Goal: Task Accomplishment & Management: Use online tool/utility

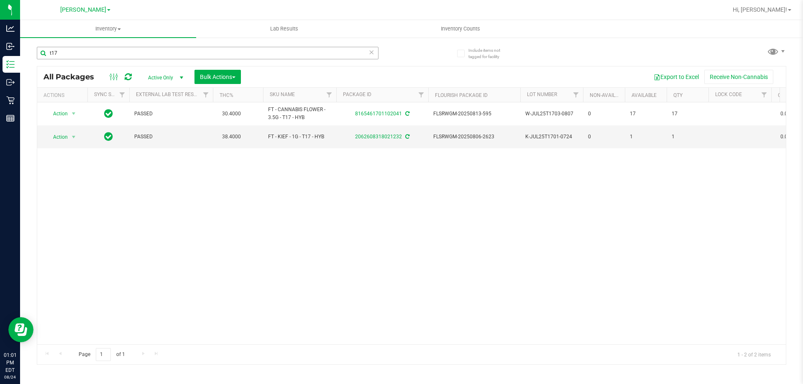
click at [101, 56] on input "t17" at bounding box center [208, 53] width 342 height 13
type input "5121909132391653"
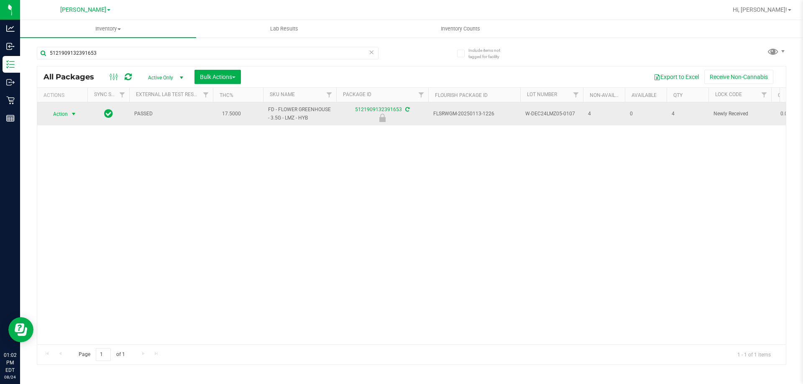
click at [62, 112] on span "Action" at bounding box center [57, 114] width 23 height 12
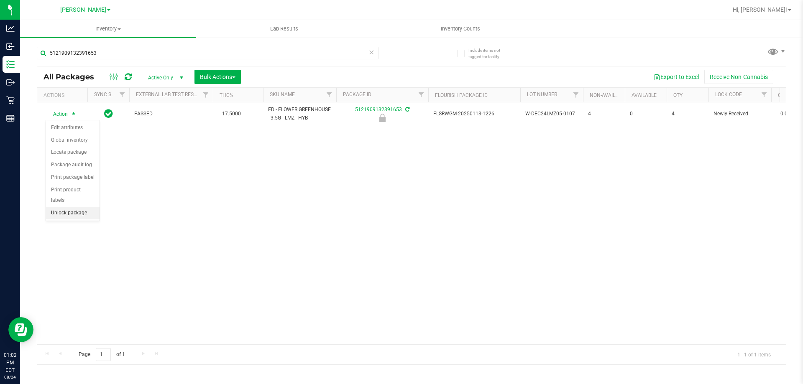
click at [68, 207] on li "Unlock package" at bounding box center [73, 213] width 54 height 13
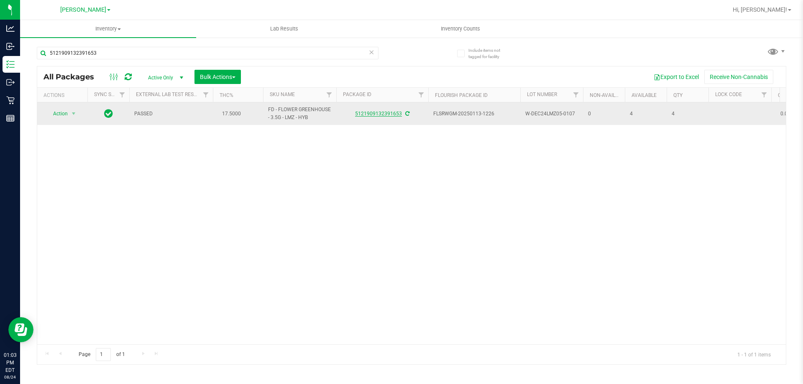
click at [380, 112] on link "5121909132391653" at bounding box center [378, 114] width 47 height 6
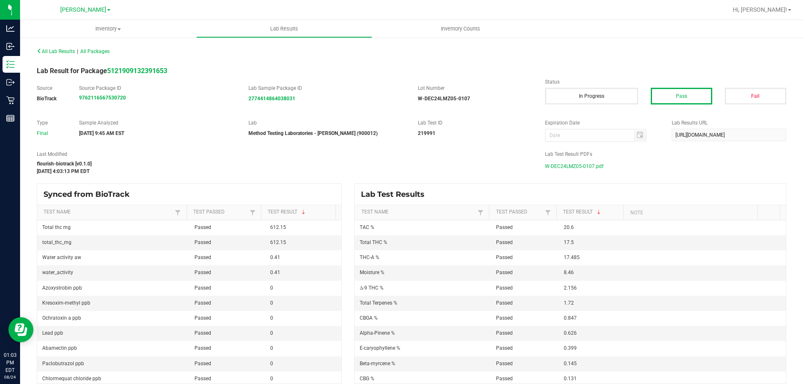
click at [580, 167] on span "W-DEC24LMZ05-0107.pdf" at bounding box center [574, 166] width 59 height 13
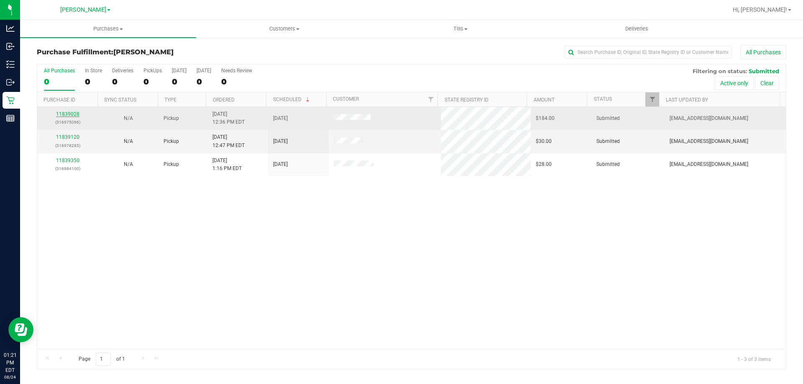
click at [64, 112] on link "11839028" at bounding box center [67, 114] width 23 height 6
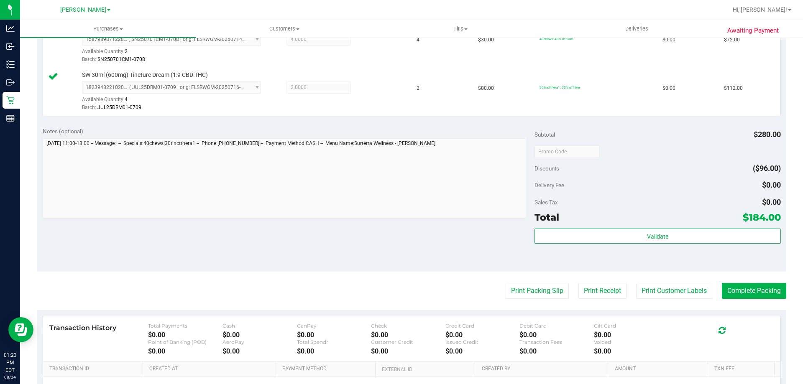
scroll to position [250, 0]
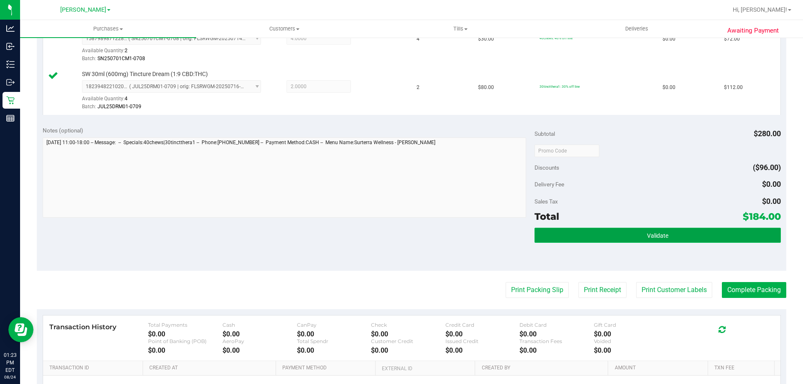
click at [732, 237] on button "Validate" at bounding box center [657, 235] width 246 height 15
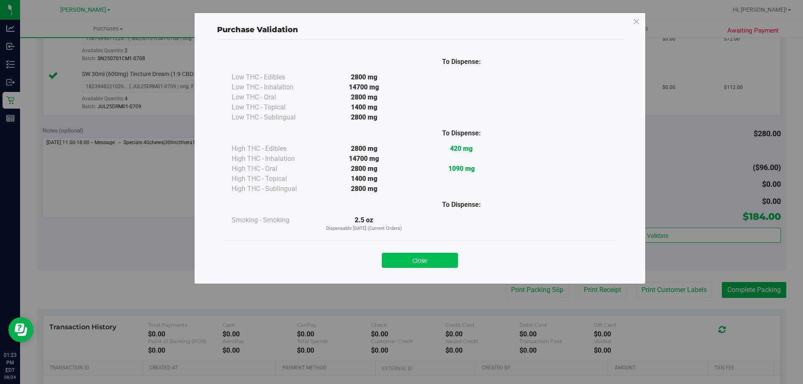
click at [442, 260] on button "Close" at bounding box center [420, 260] width 76 height 15
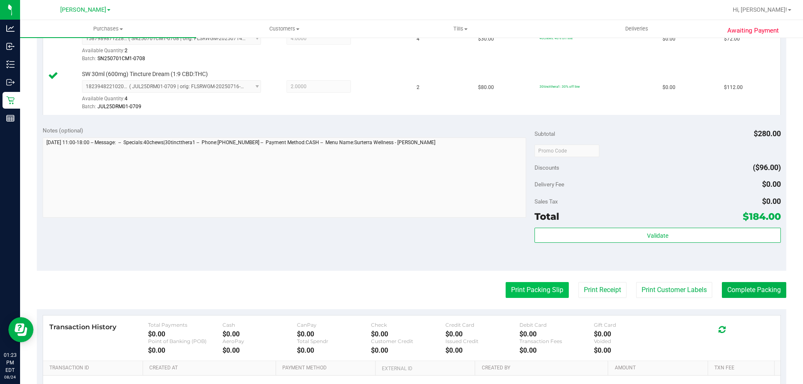
click at [516, 286] on button "Print Packing Slip" at bounding box center [536, 290] width 63 height 16
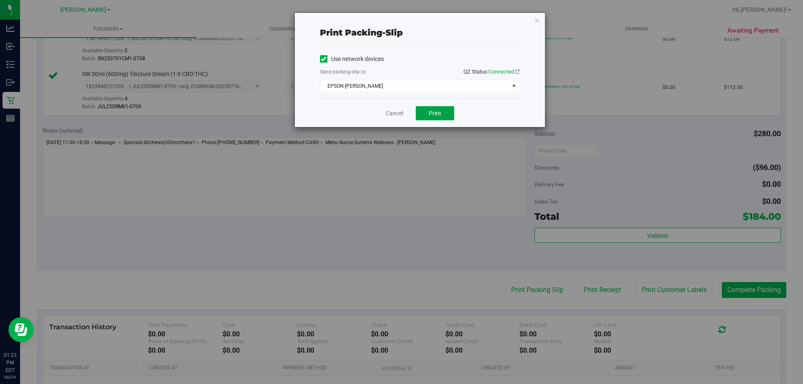
click at [435, 111] on span "Print" at bounding box center [435, 113] width 13 height 7
click at [389, 114] on link "Cancel" at bounding box center [394, 113] width 18 height 9
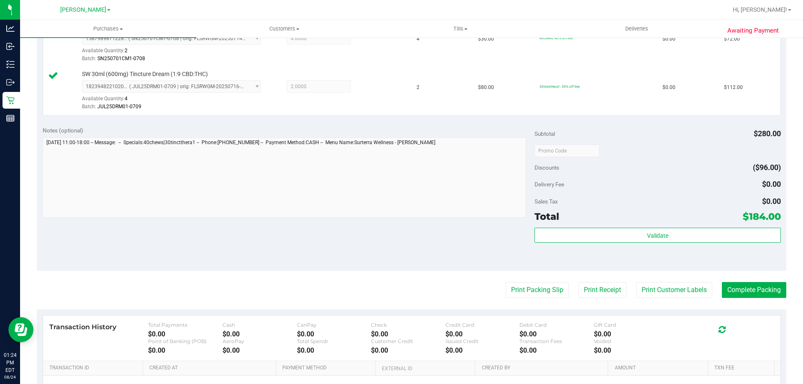
scroll to position [348, 0]
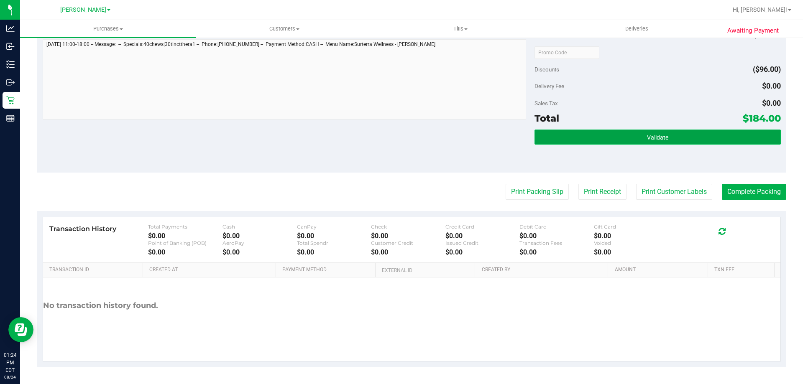
click at [610, 137] on button "Validate" at bounding box center [657, 137] width 246 height 15
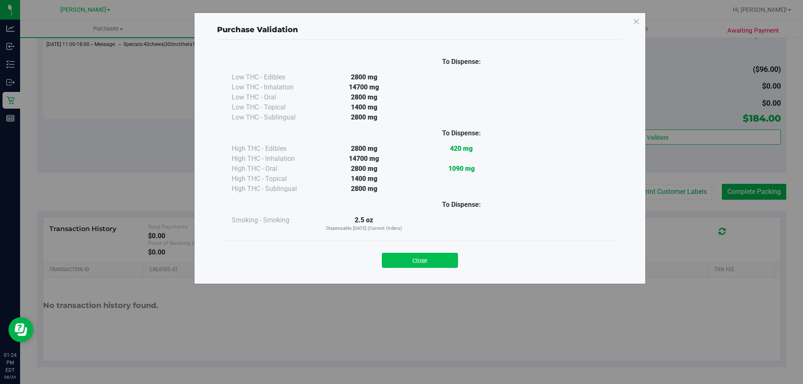
click at [427, 262] on button "Close" at bounding box center [420, 260] width 76 height 15
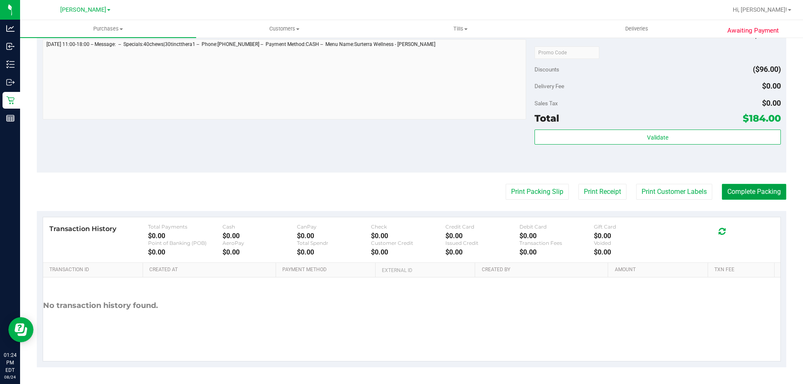
click at [734, 192] on button "Complete Packing" at bounding box center [754, 192] width 64 height 16
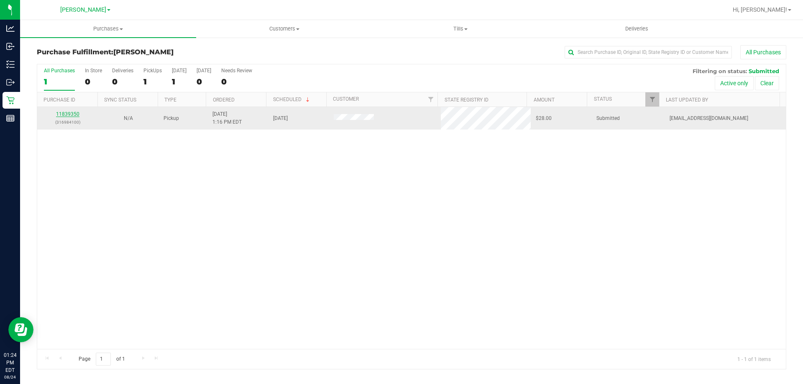
click at [71, 115] on link "11839350" at bounding box center [67, 114] width 23 height 6
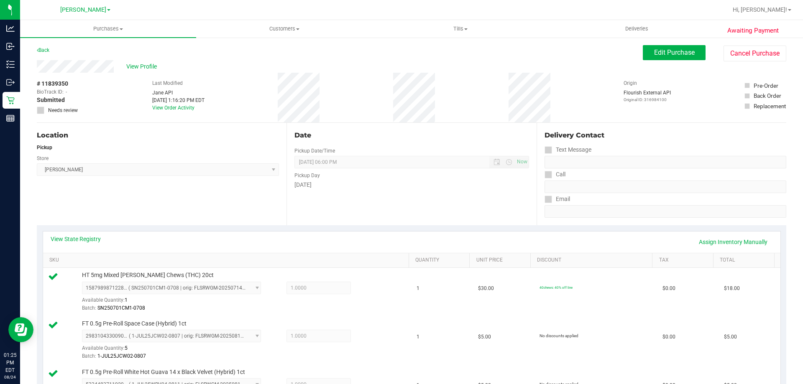
scroll to position [340, 0]
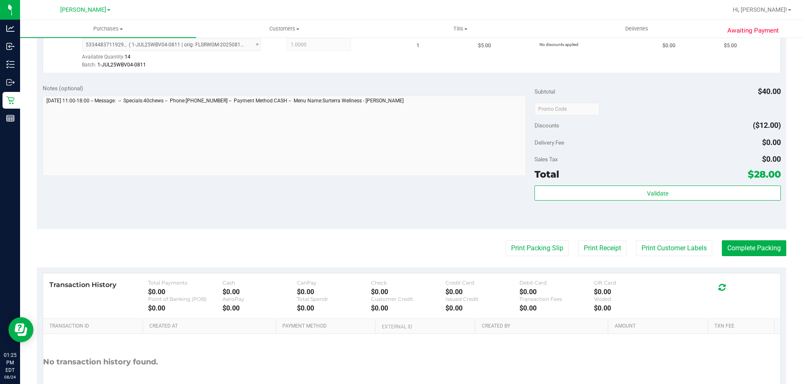
click at [646, 185] on div "Subtotal $40.00 Discounts ($12.00) Delivery Fee $0.00 Sales Tax $0.00 Total $28…" at bounding box center [657, 153] width 246 height 139
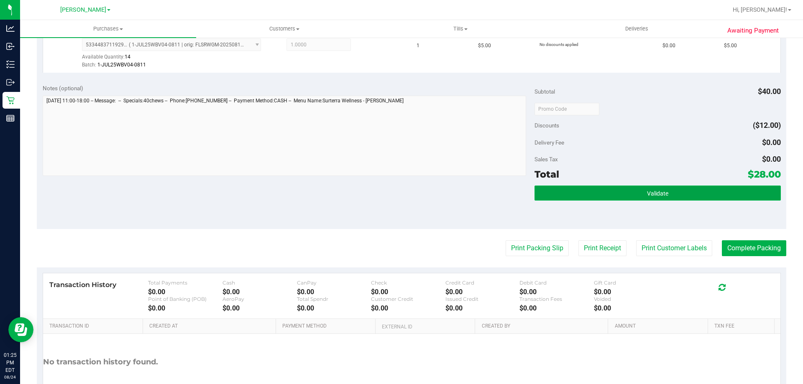
click at [647, 191] on span "Validate" at bounding box center [657, 193] width 21 height 7
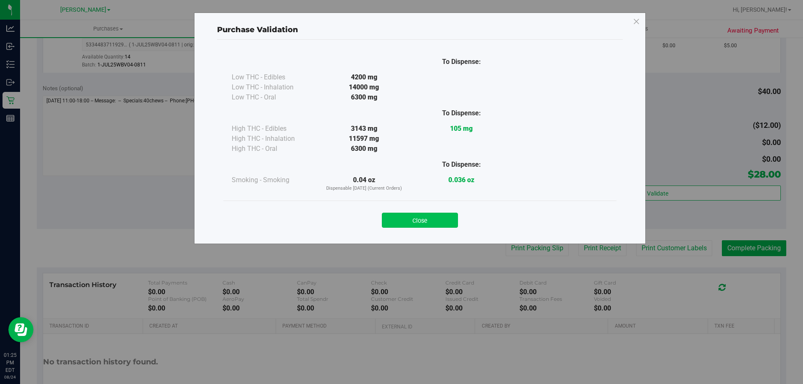
click at [432, 222] on button "Close" at bounding box center [420, 220] width 76 height 15
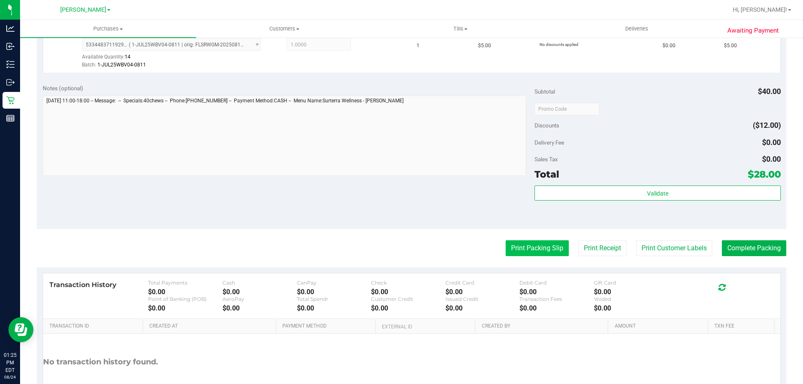
click at [519, 247] on button "Print Packing Slip" at bounding box center [536, 248] width 63 height 16
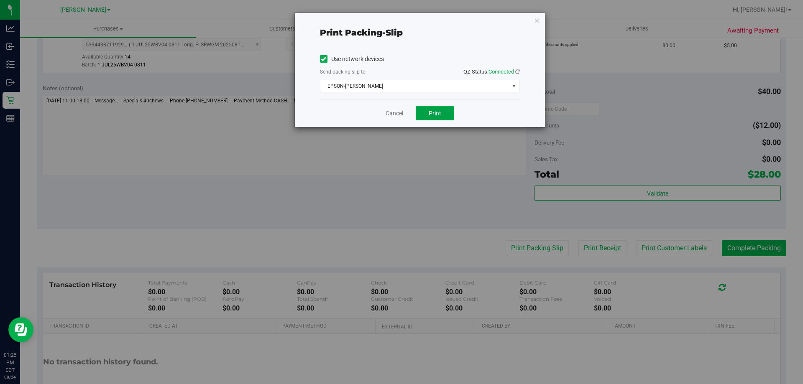
click at [421, 109] on button "Print" at bounding box center [435, 113] width 38 height 14
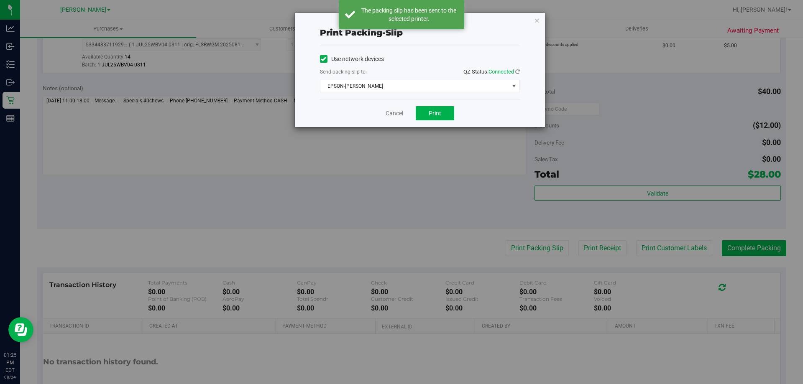
click at [399, 110] on link "Cancel" at bounding box center [394, 113] width 18 height 9
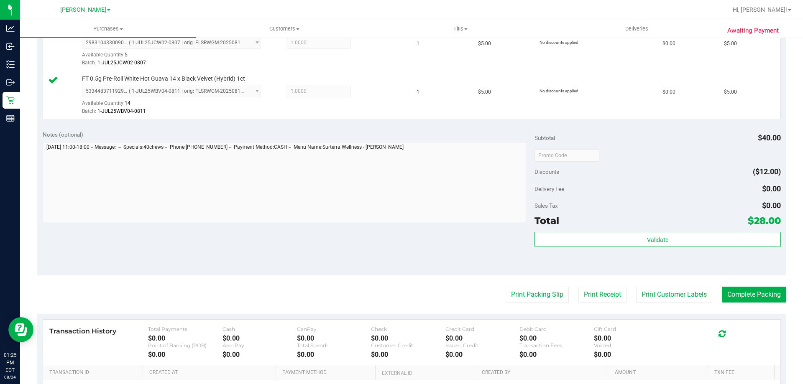
scroll to position [295, 0]
click at [632, 227] on div "Subtotal $40.00 Discounts ($12.00) Delivery Fee $0.00 Sales Tax $0.00 Total $28…" at bounding box center [657, 198] width 246 height 139
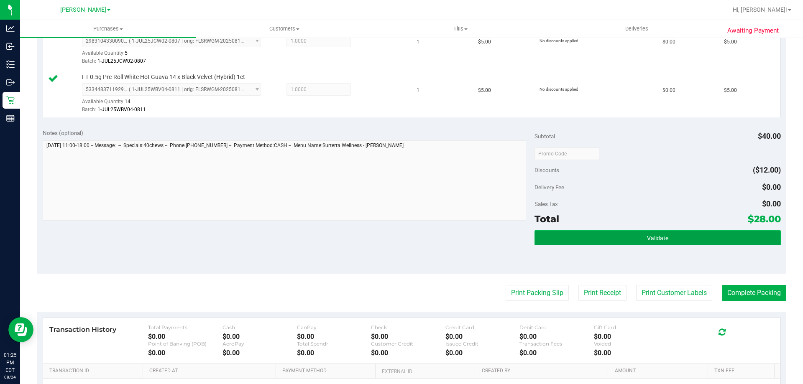
click at [632, 240] on button "Validate" at bounding box center [657, 237] width 246 height 15
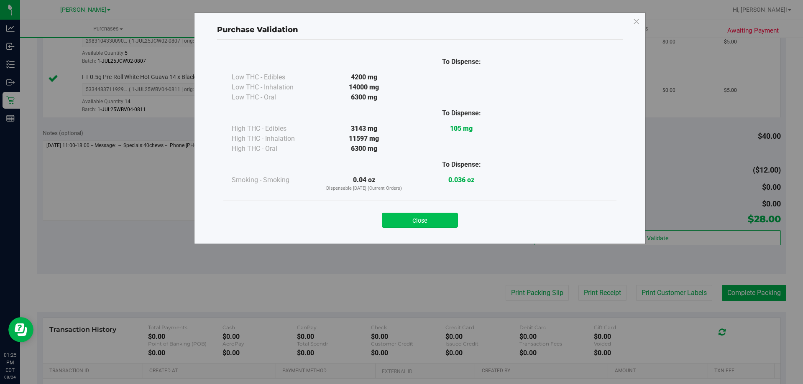
click at [426, 220] on button "Close" at bounding box center [420, 220] width 76 height 15
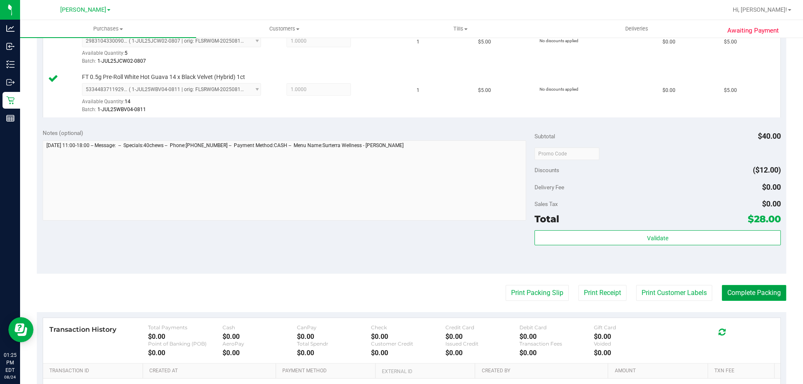
click at [730, 285] on button "Complete Packing" at bounding box center [754, 293] width 64 height 16
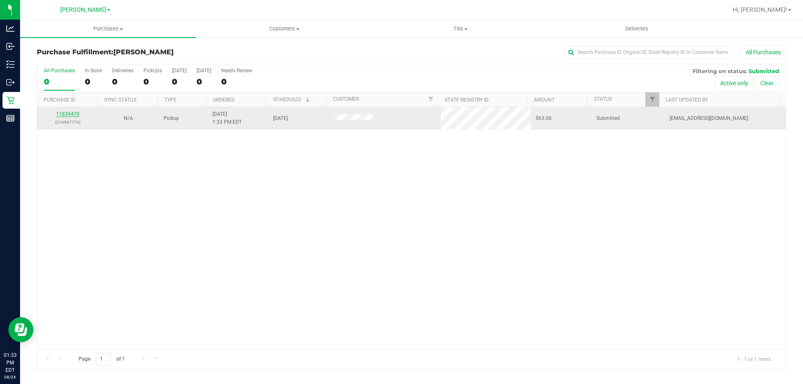
click at [76, 112] on link "11839470" at bounding box center [67, 114] width 23 height 6
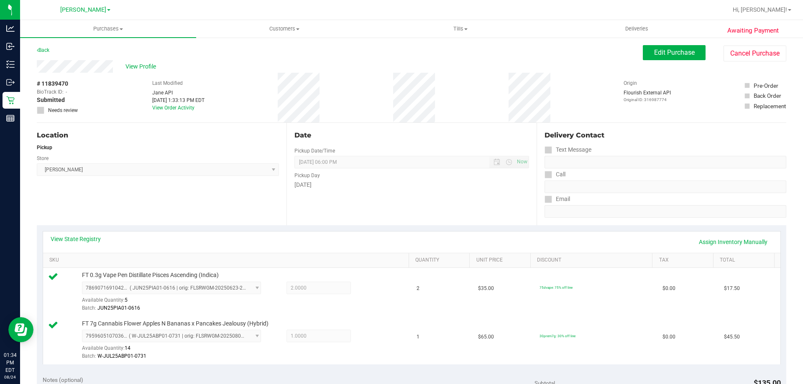
scroll to position [195, 0]
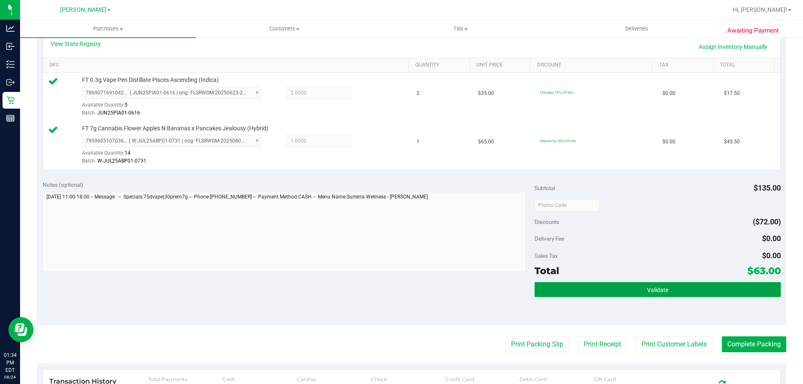
click at [694, 288] on button "Validate" at bounding box center [657, 289] width 246 height 15
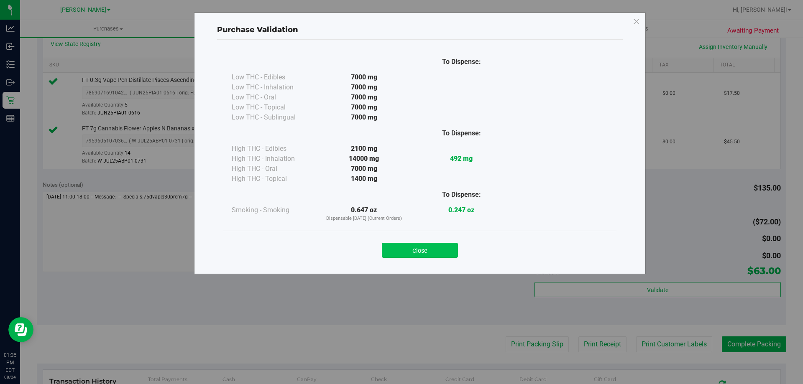
click at [425, 253] on button "Close" at bounding box center [420, 250] width 76 height 15
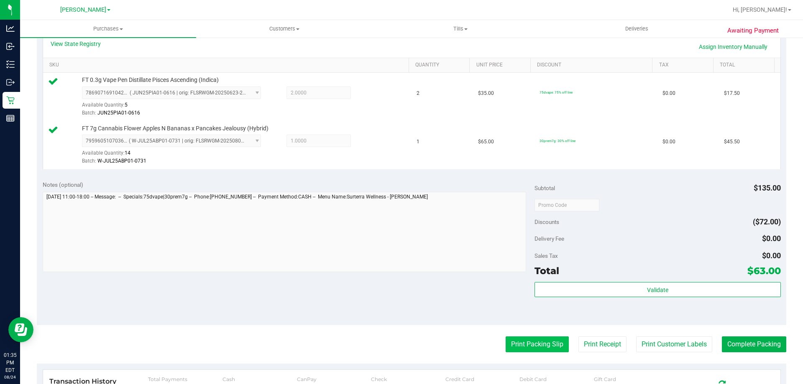
click at [518, 349] on button "Print Packing Slip" at bounding box center [536, 345] width 63 height 16
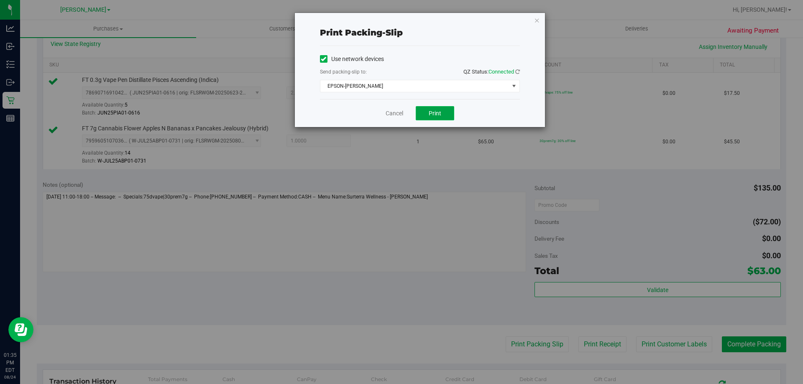
click at [426, 111] on button "Print" at bounding box center [435, 113] width 38 height 14
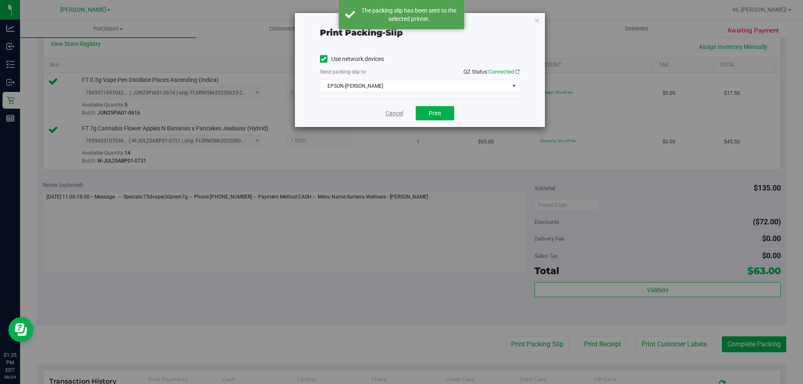
click at [395, 112] on link "Cancel" at bounding box center [394, 113] width 18 height 9
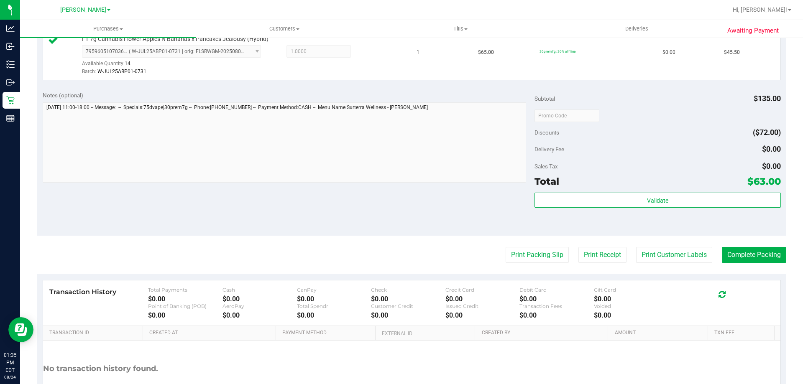
scroll to position [309, 0]
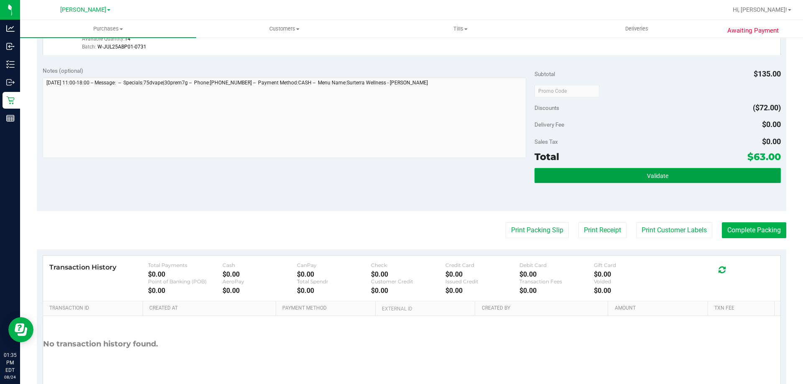
click at [681, 175] on button "Validate" at bounding box center [657, 175] width 246 height 15
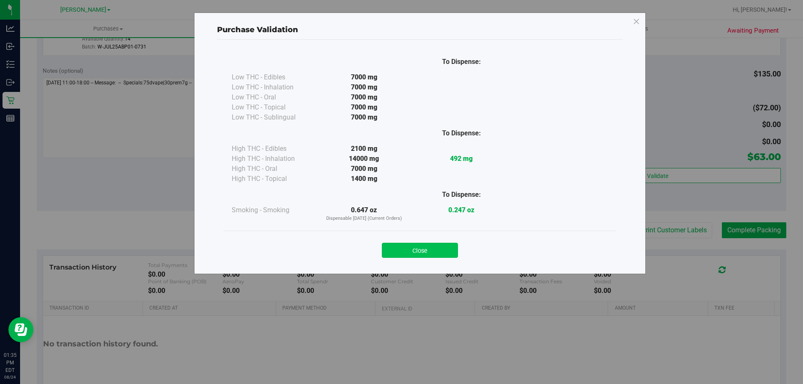
click at [415, 256] on button "Close" at bounding box center [420, 250] width 76 height 15
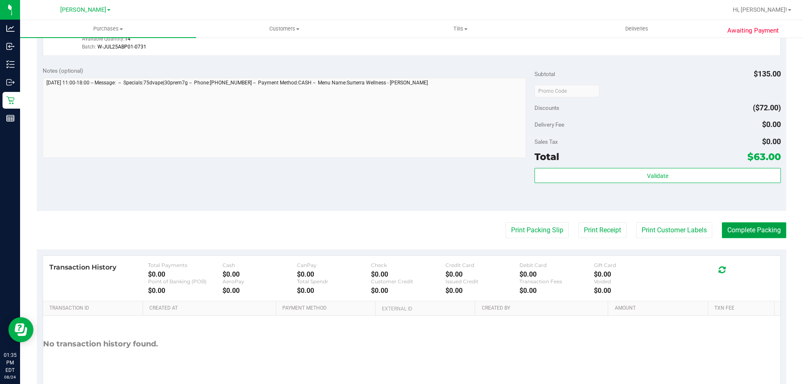
click at [740, 225] on button "Complete Packing" at bounding box center [754, 230] width 64 height 16
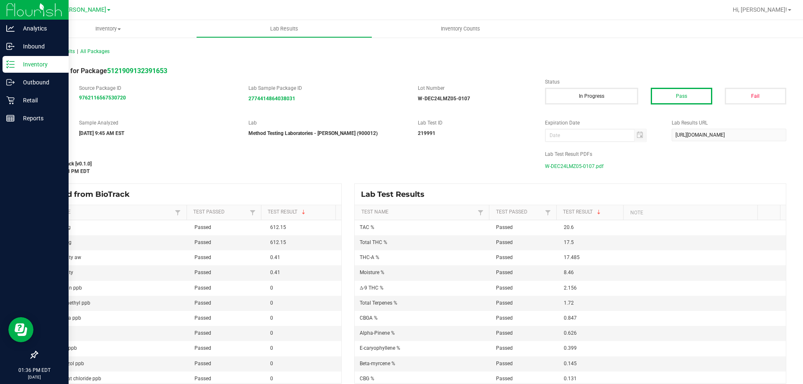
click at [29, 65] on p "Inventory" at bounding box center [40, 64] width 50 height 10
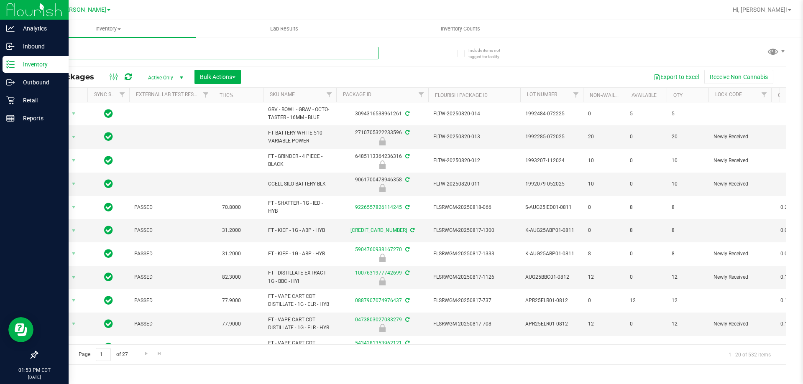
click at [113, 54] on input "text" at bounding box center [208, 53] width 342 height 13
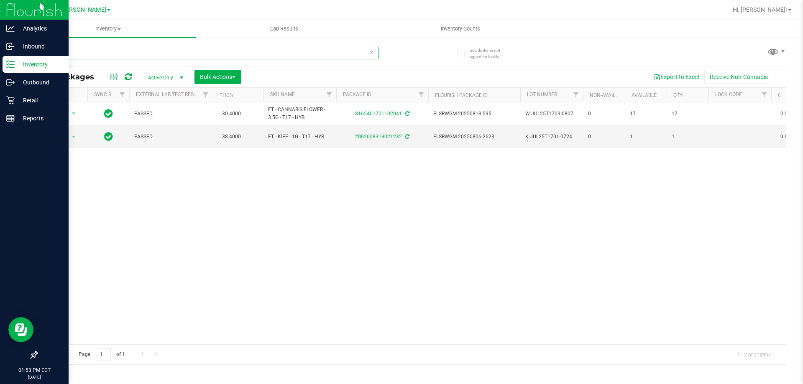
type input "t17"
